Goal: Check status: Check status

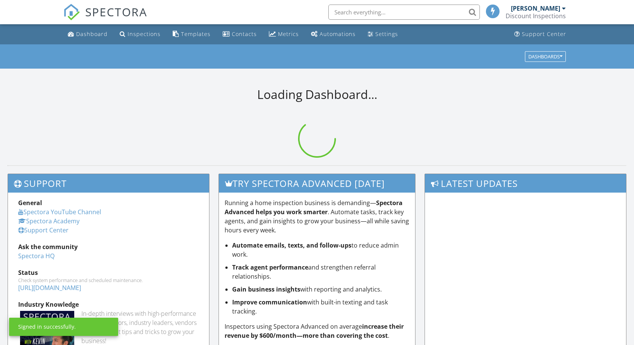
click at [392, 11] on input "text" at bounding box center [403, 12] width 151 height 15
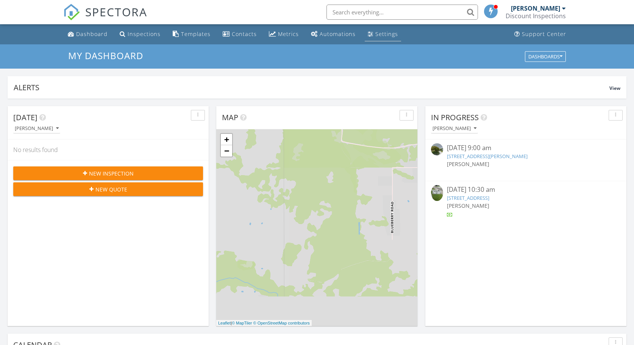
scroll to position [4, 4]
type input "4308"
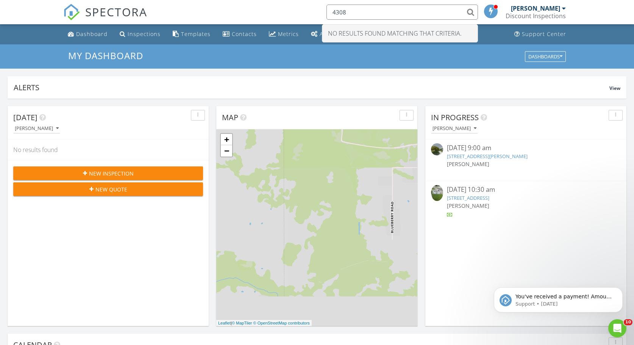
scroll to position [0, 0]
click at [435, 9] on input "4308" at bounding box center [401, 12] width 151 height 15
type input "4308"
drag, startPoint x: 433, startPoint y: 15, endPoint x: 220, endPoint y: 11, distance: 213.2
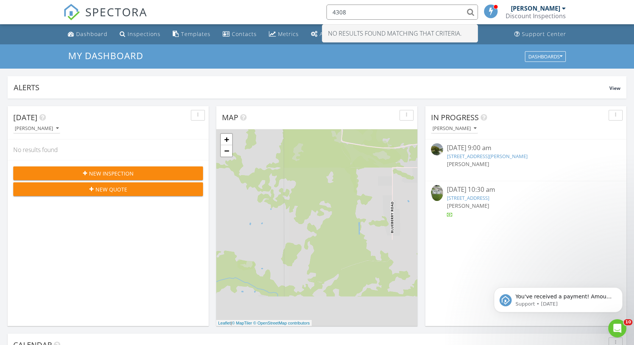
click at [220, 10] on div "SPECTORA 4308 No results found matching that criteria. [PERSON_NAME] Discount I…" at bounding box center [316, 12] width 507 height 24
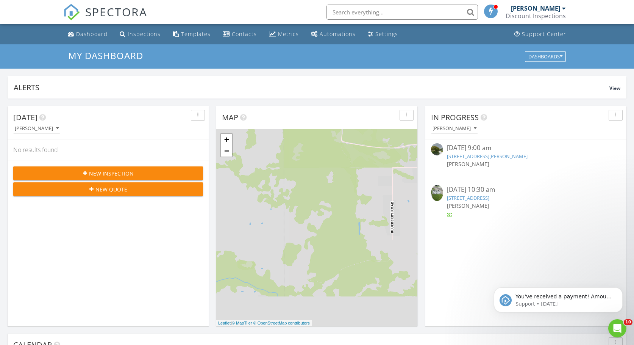
click at [231, 11] on div "SPECTORA [PERSON_NAME] Discount Inspections Role: Inspector Dashboard New Inspe…" at bounding box center [316, 12] width 507 height 24
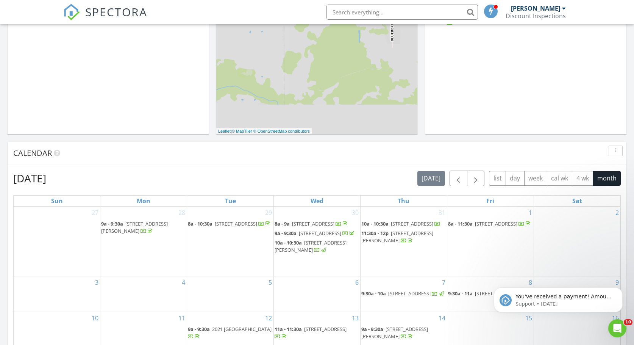
scroll to position [379, 0]
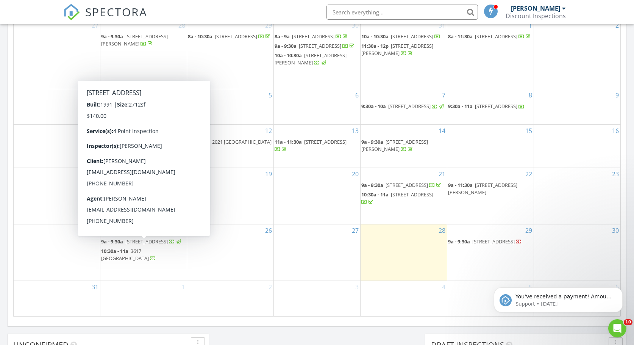
click at [134, 245] on span "9a - 9:30a [STREET_ADDRESS]" at bounding box center [141, 242] width 81 height 8
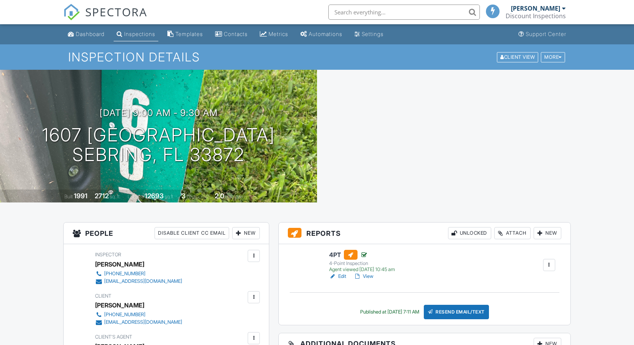
click at [362, 276] on link "View" at bounding box center [364, 276] width 20 height 8
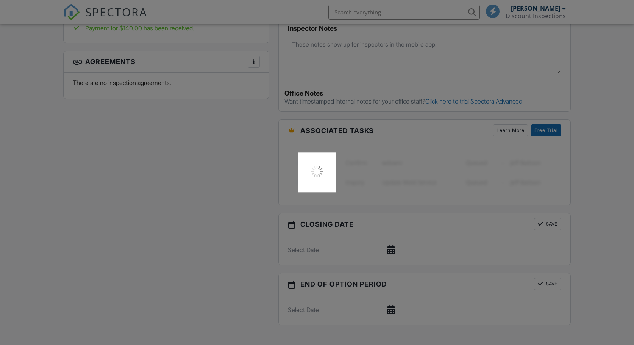
scroll to position [530, 0]
